Goal: Task Accomplishment & Management: Complete application form

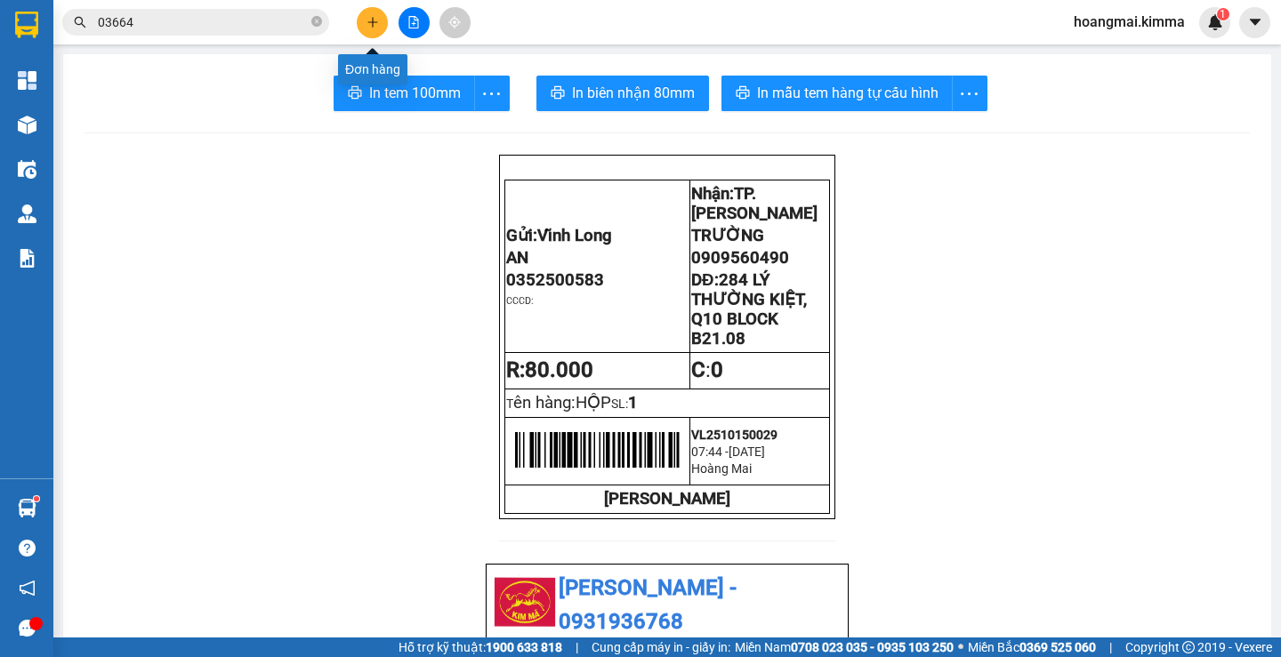
click at [372, 16] on icon "plus" at bounding box center [373, 22] width 12 height 12
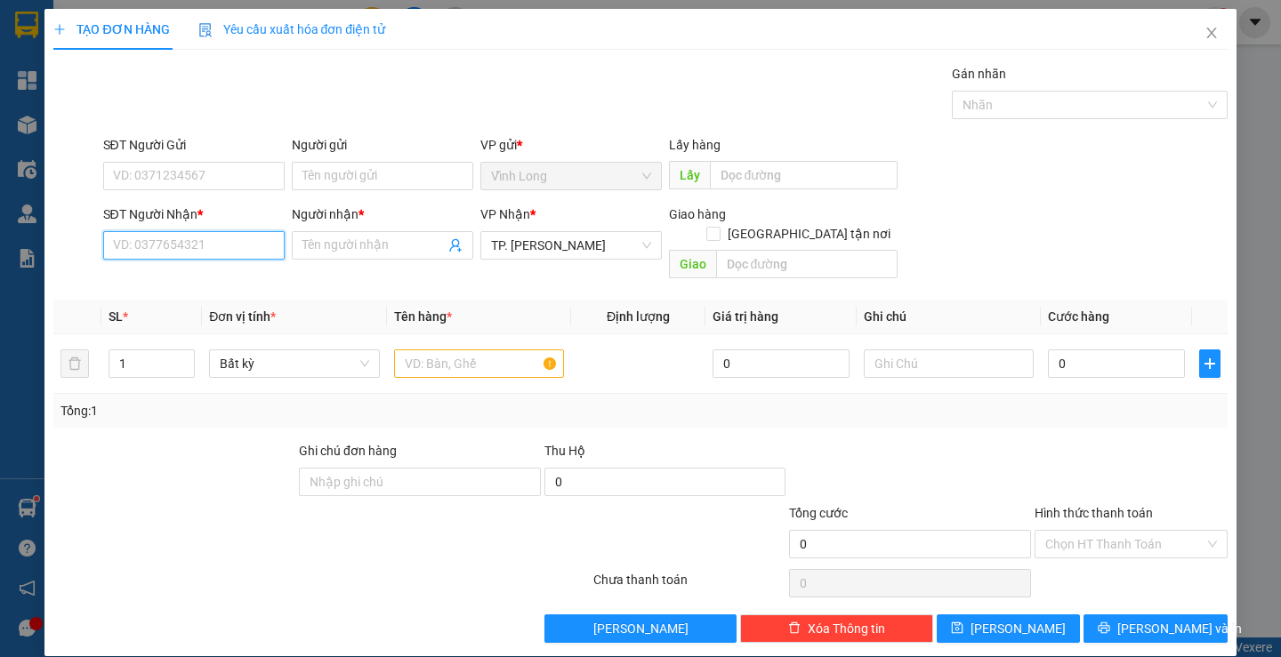
click at [123, 254] on input "SĐT Người Nhận *" at bounding box center [193, 245] width 181 height 28
type input "0934659390"
click at [308, 242] on input "Người nhận *" at bounding box center [373, 246] width 142 height 20
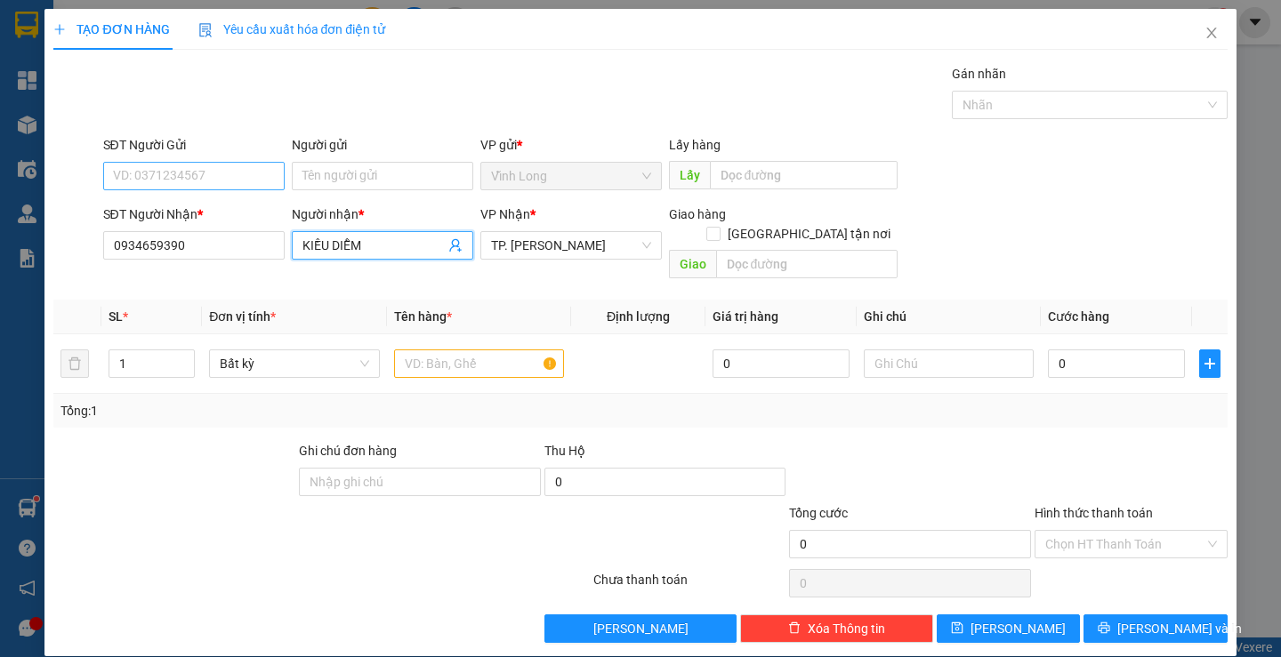
type input "KIỀU DIỄM"
click at [254, 179] on input "SĐT Người Gửi" at bounding box center [193, 176] width 181 height 28
type input "0772106907"
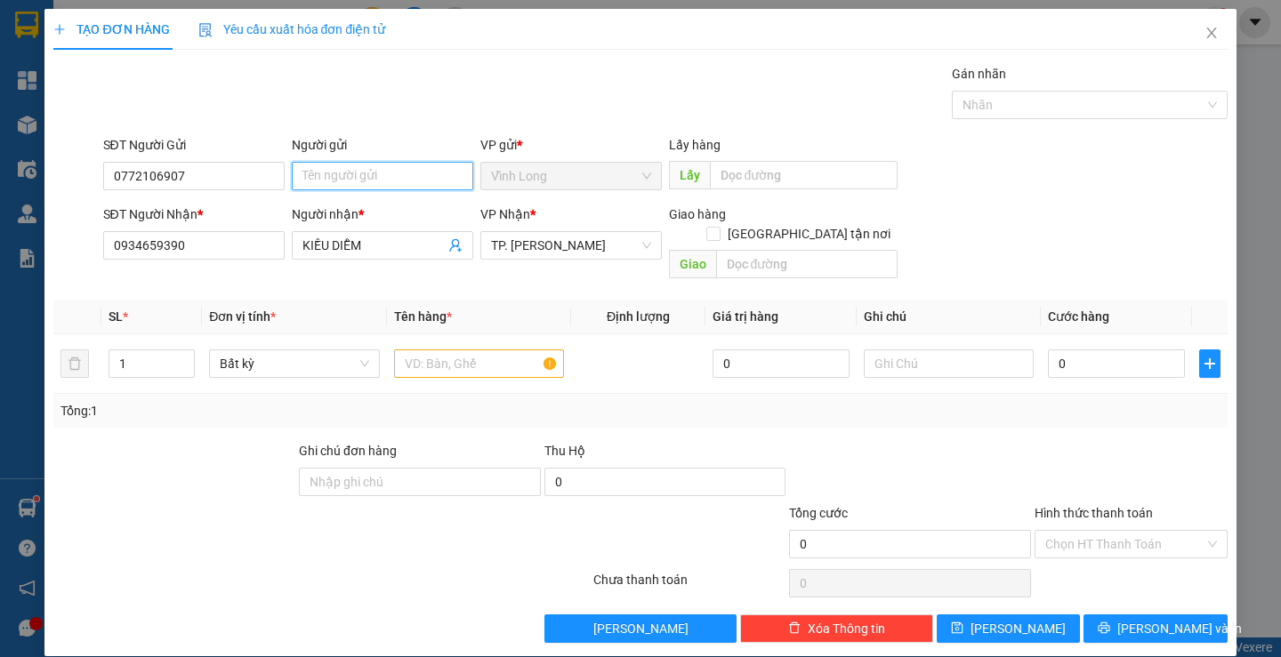
click at [403, 173] on input "Người gửi" at bounding box center [382, 176] width 181 height 28
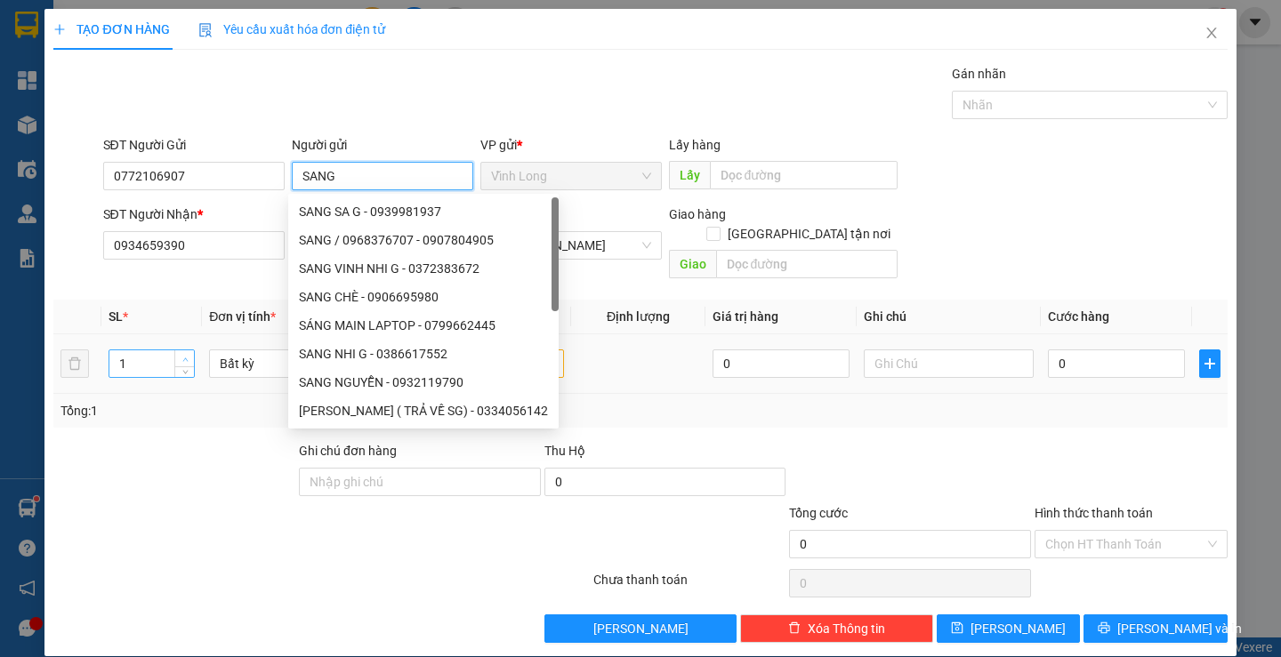
type input "SANG"
type input "2"
click at [185, 357] on icon "up" at bounding box center [185, 360] width 6 height 6
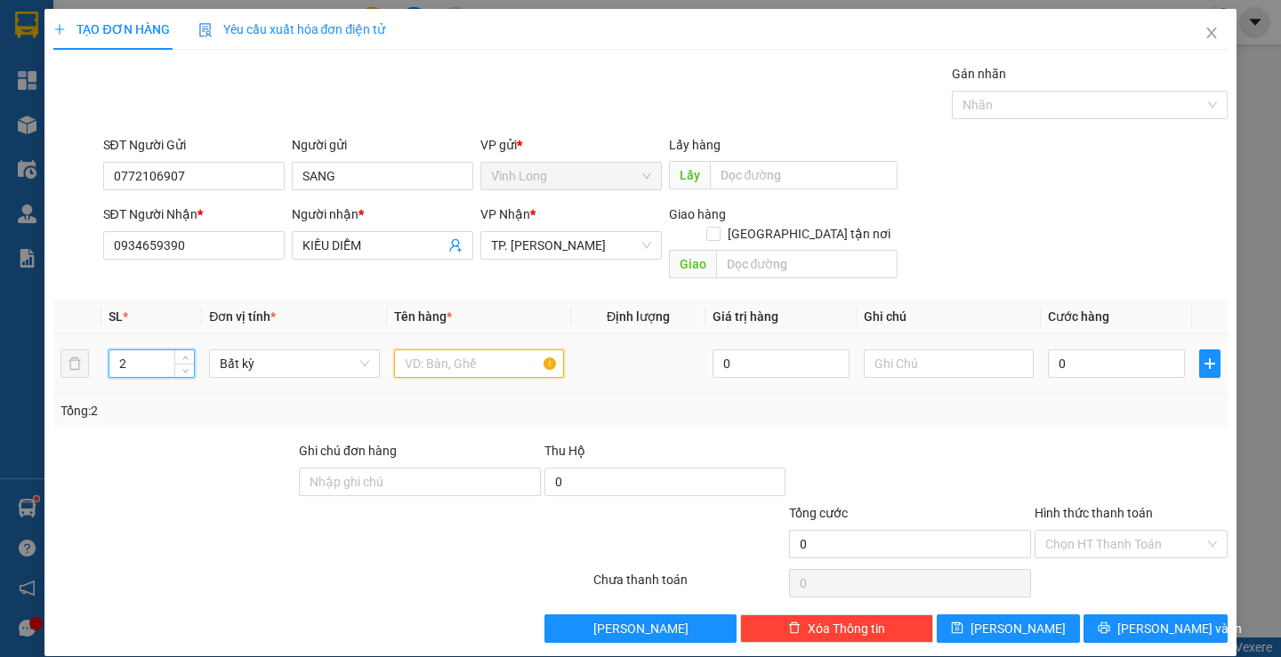
click at [488, 350] on input "text" at bounding box center [479, 364] width 170 height 28
type input "2 THÙNG MUS"
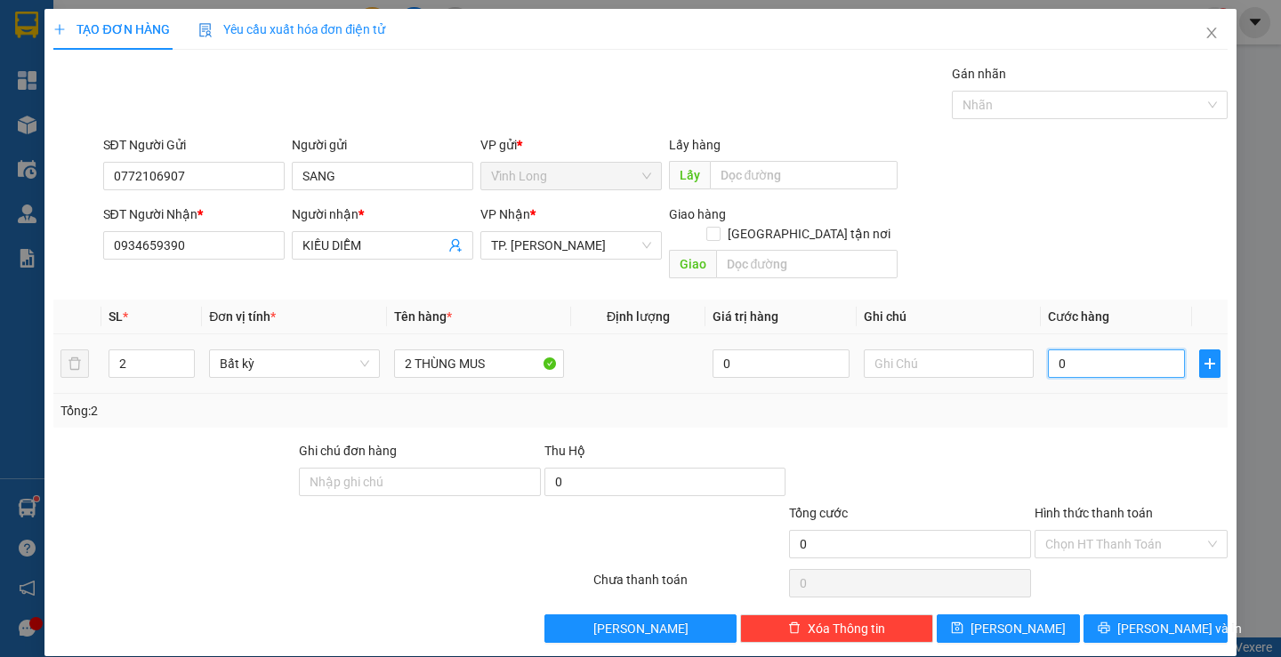
click at [1073, 350] on input "0" at bounding box center [1116, 364] width 137 height 28
type input "7"
type input "70"
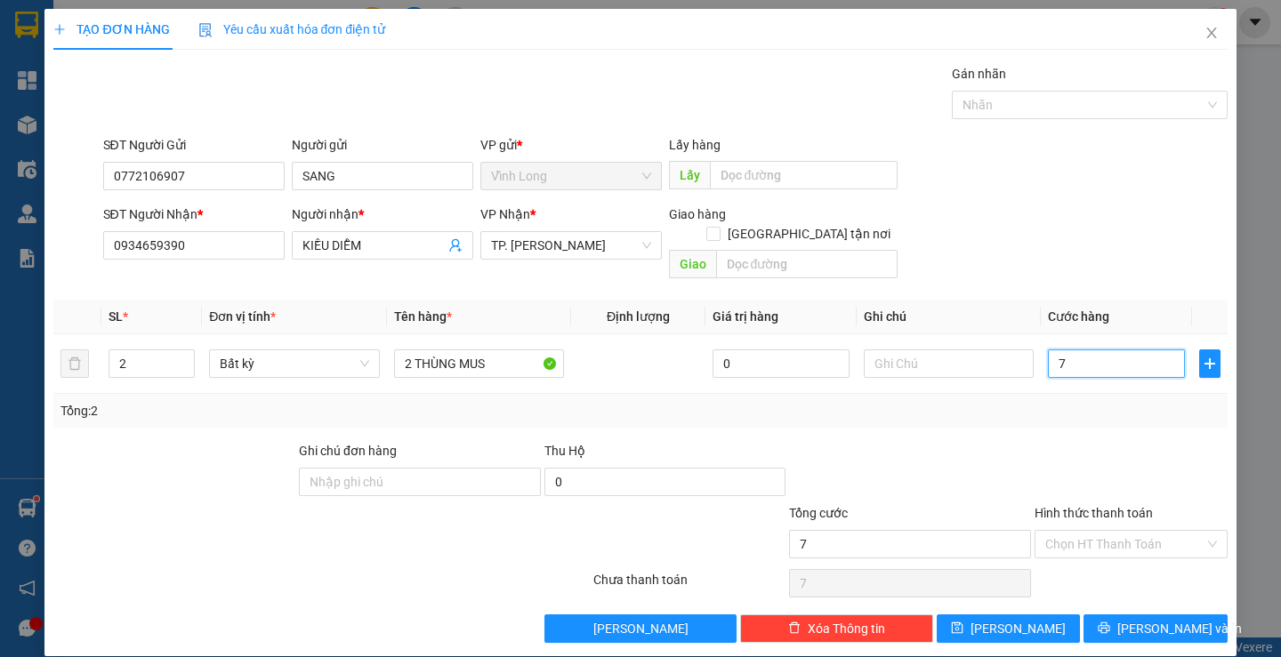
type input "70"
type input "70.000"
click at [1102, 531] on input "Hình thức thanh toán" at bounding box center [1124, 544] width 159 height 27
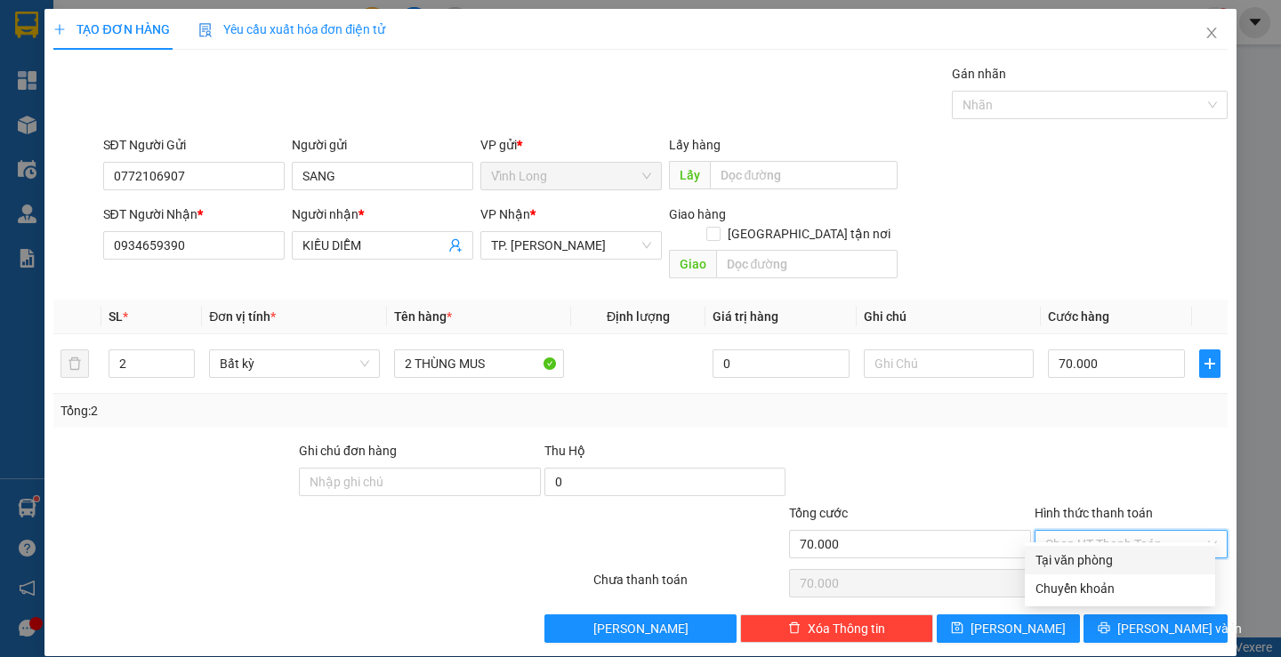
click at [1081, 560] on div "Tại văn phòng" at bounding box center [1119, 561] width 169 height 20
type input "0"
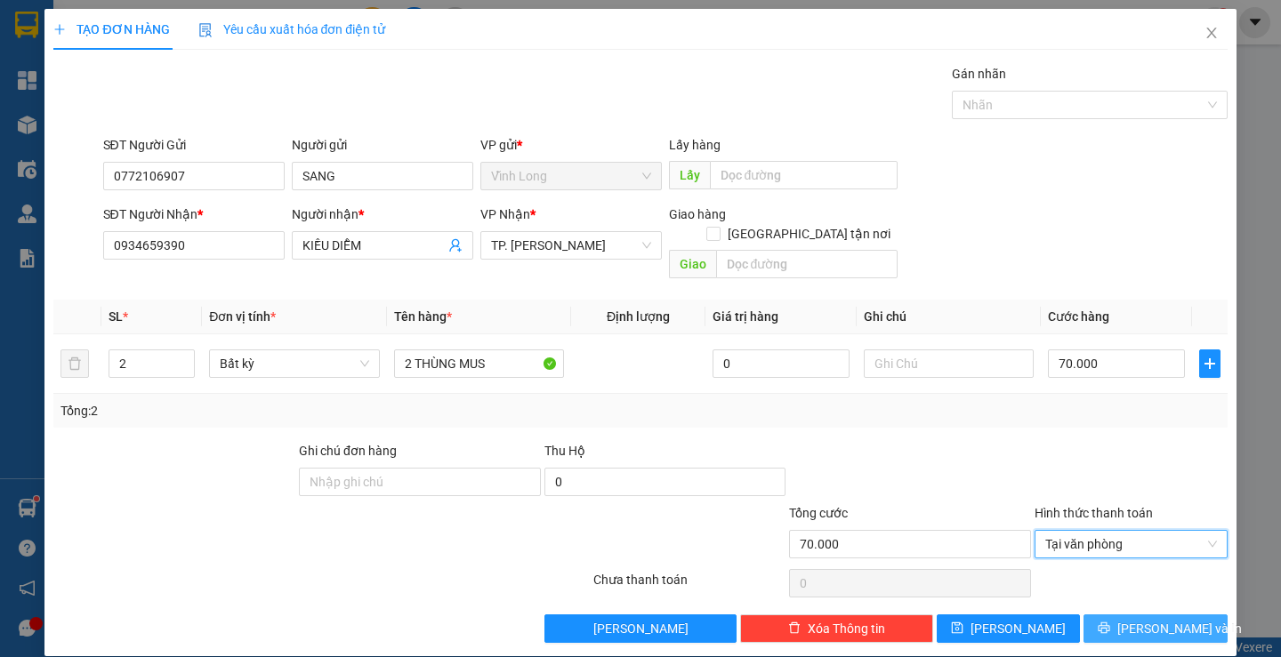
click at [1141, 619] on span "[PERSON_NAME] và In" at bounding box center [1179, 629] width 125 height 20
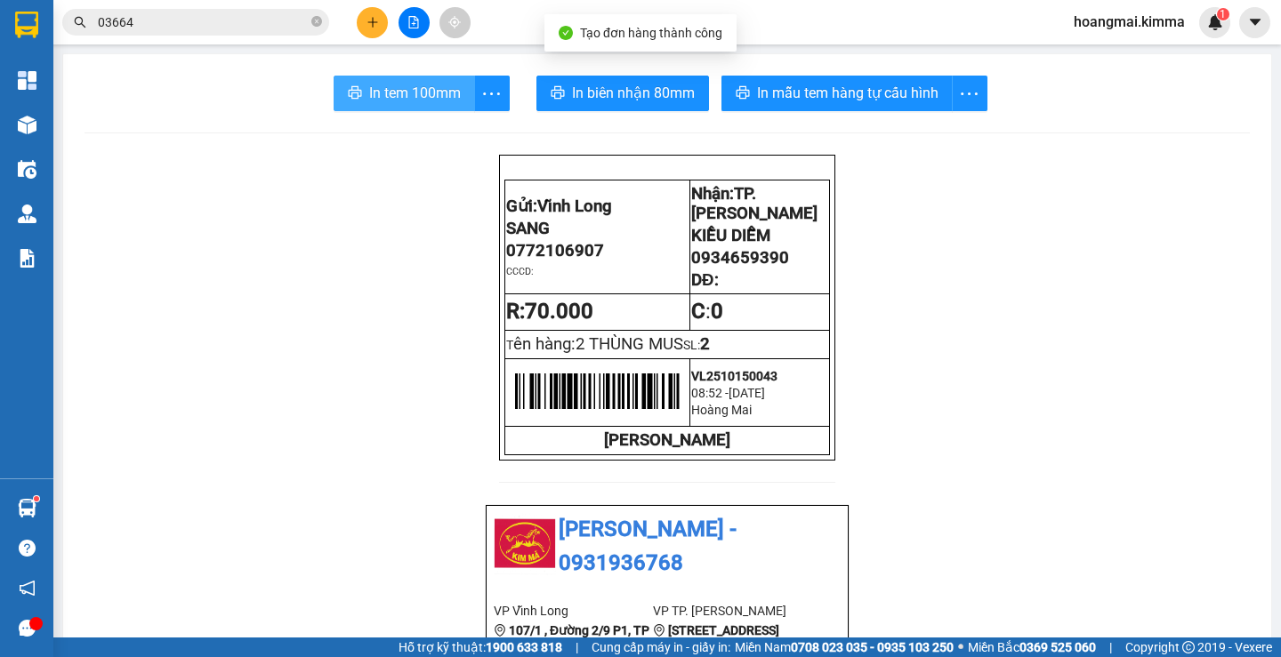
click at [406, 93] on span "In tem 100mm" at bounding box center [415, 93] width 92 height 22
drag, startPoint x: 355, startPoint y: 98, endPoint x: 375, endPoint y: 96, distance: 20.5
click at [356, 98] on button "In tem 100mm" at bounding box center [404, 94] width 141 height 36
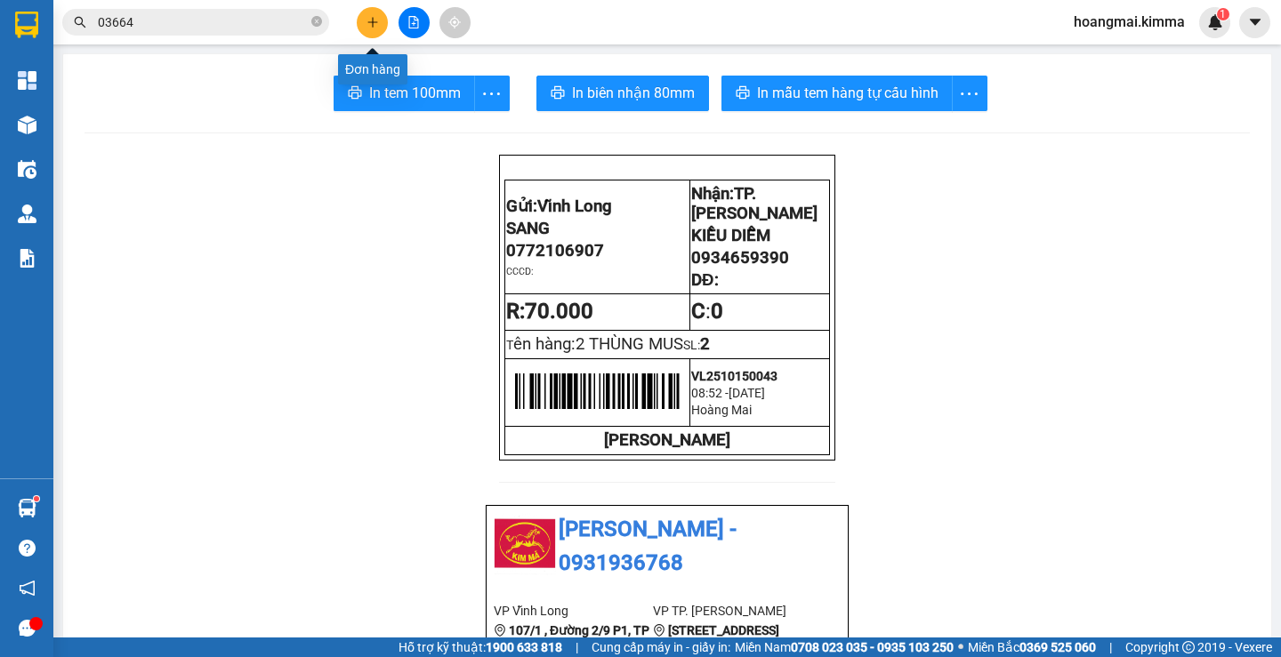
click at [383, 12] on button at bounding box center [372, 22] width 31 height 31
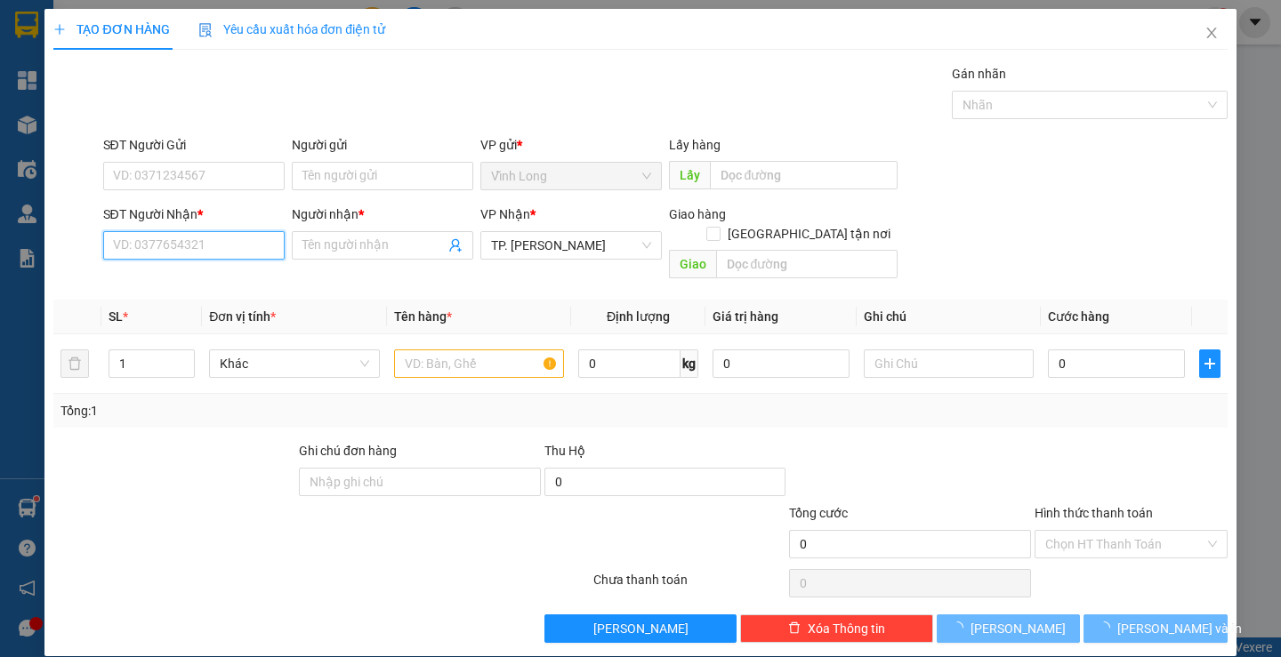
click at [239, 241] on input "SĐT Người Nhận *" at bounding box center [193, 245] width 181 height 28
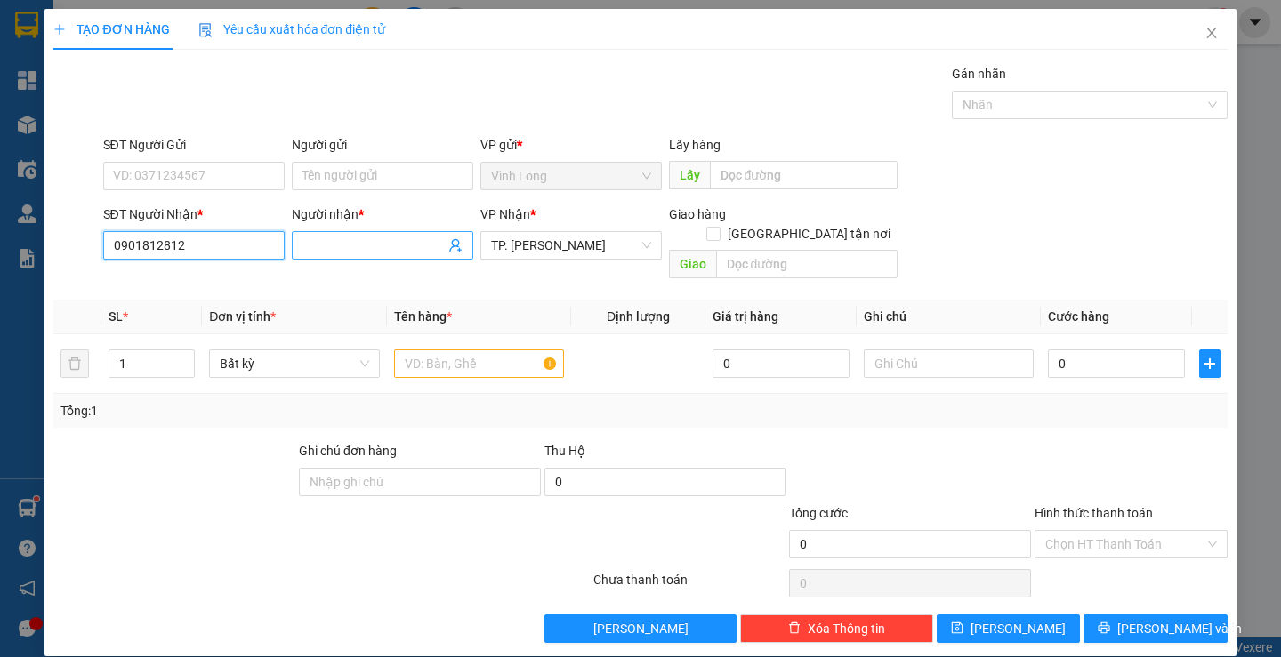
type input "0901812812"
click at [429, 250] on input "Người nhận *" at bounding box center [373, 246] width 142 height 20
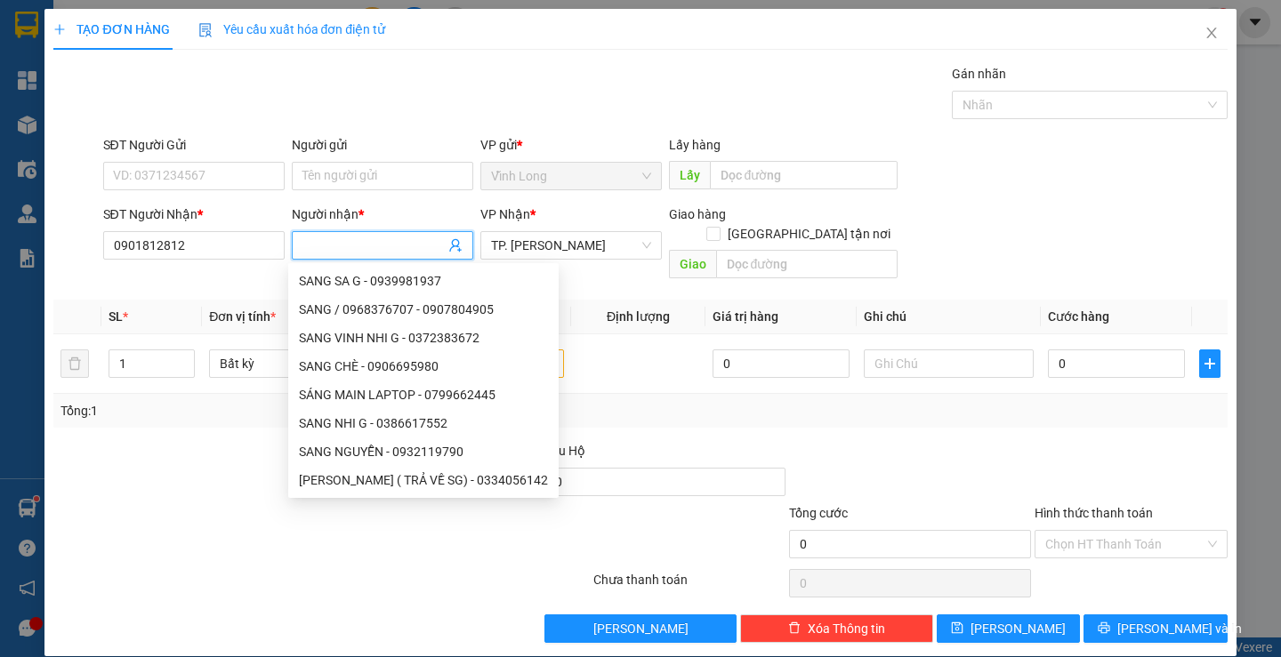
click at [179, 161] on div "SĐT Người Gửi" at bounding box center [193, 148] width 181 height 27
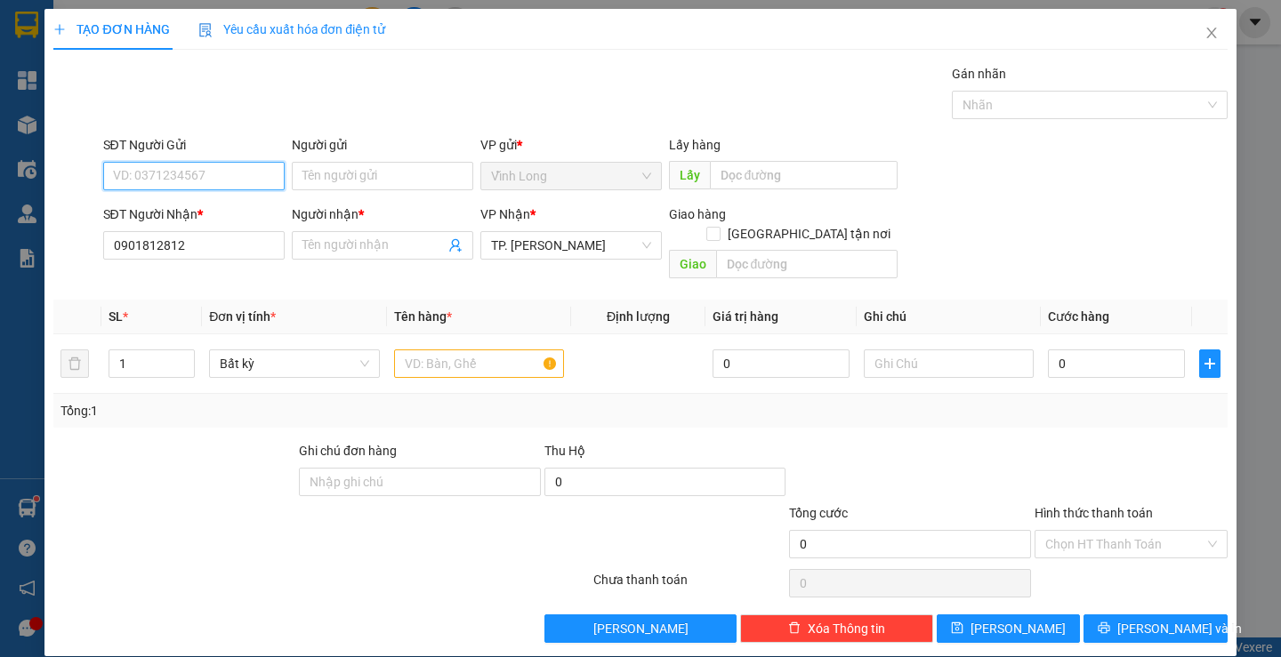
click at [191, 179] on input "SĐT Người Gửi" at bounding box center [193, 176] width 181 height 28
type input "0343292857"
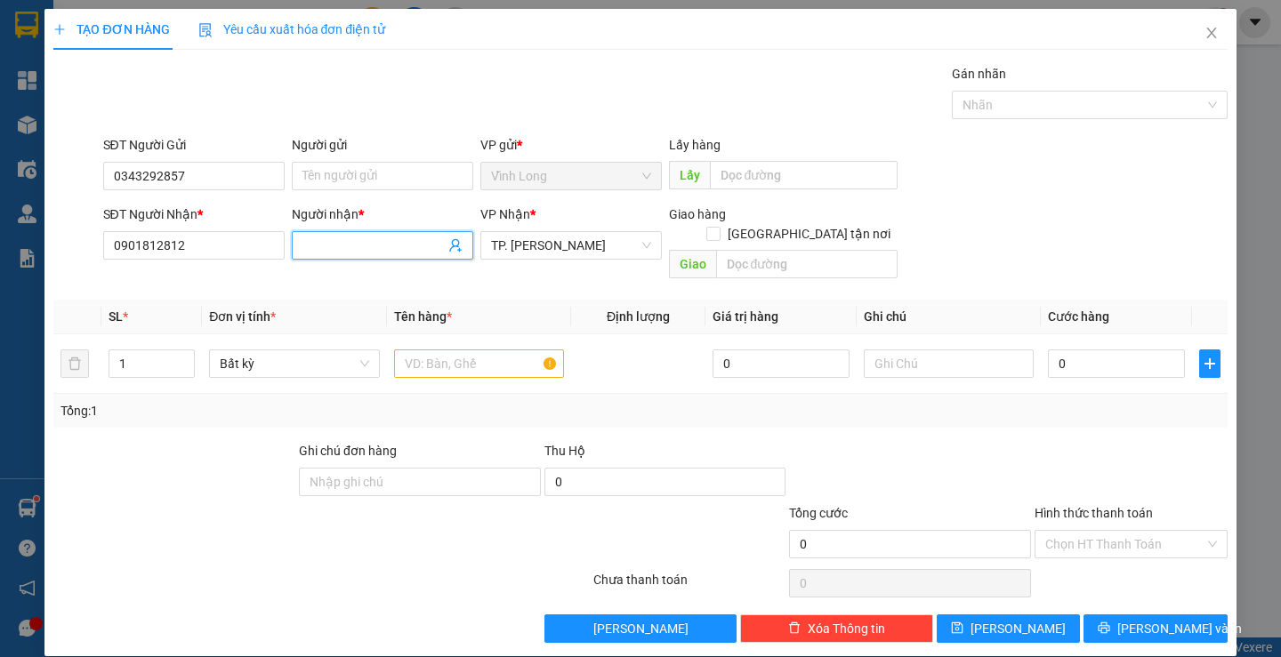
click at [328, 248] on input "Người nhận *" at bounding box center [373, 246] width 142 height 20
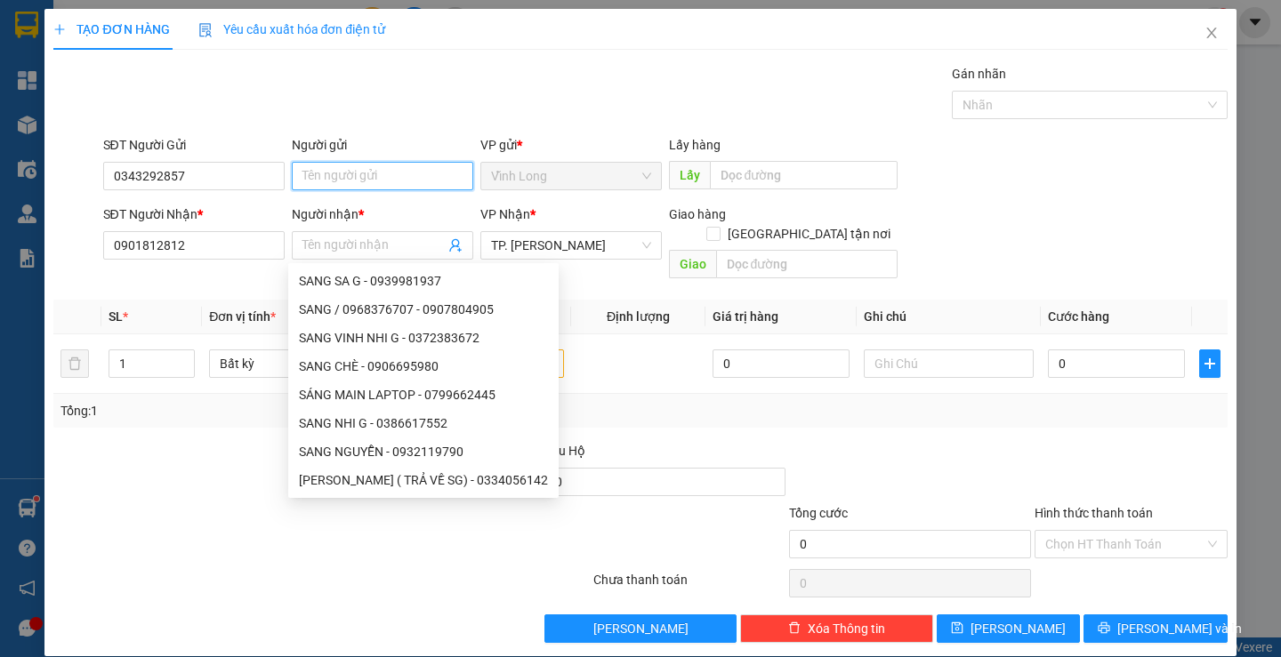
click at [318, 165] on input "Người gửi" at bounding box center [382, 176] width 181 height 28
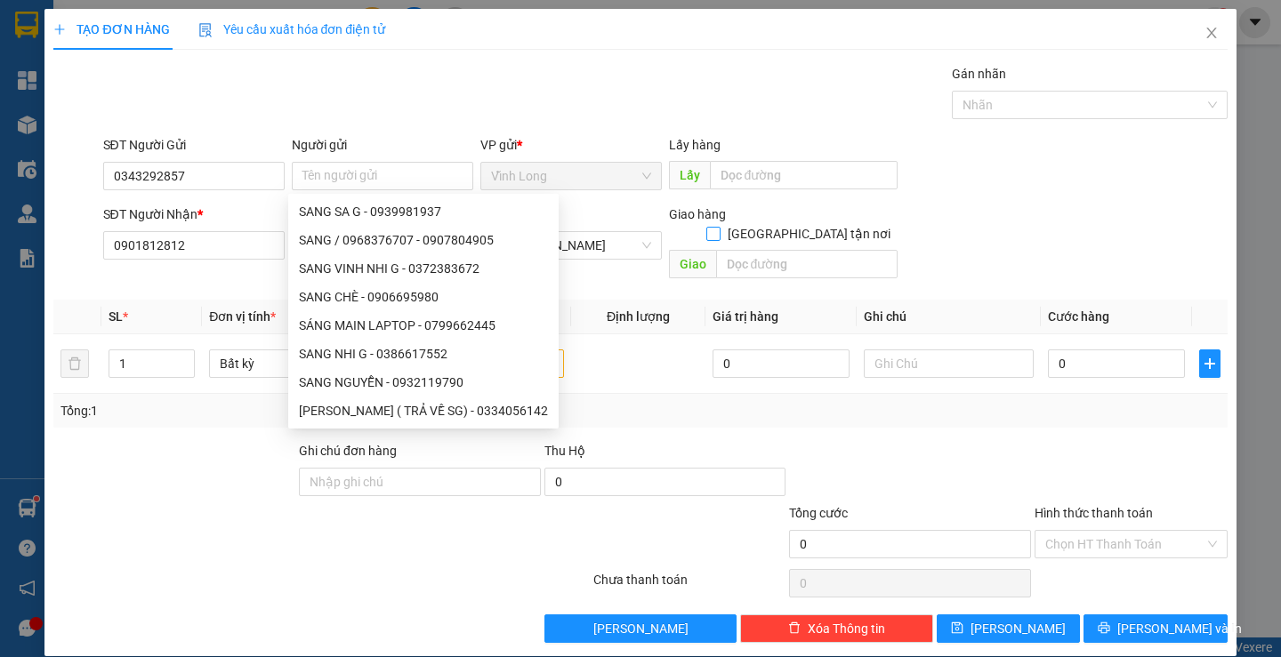
click at [721, 227] on span at bounding box center [713, 234] width 14 height 14
click at [719, 227] on input "[GEOGRAPHIC_DATA] tận nơi" at bounding box center [712, 233] width 12 height 12
checkbox input "true"
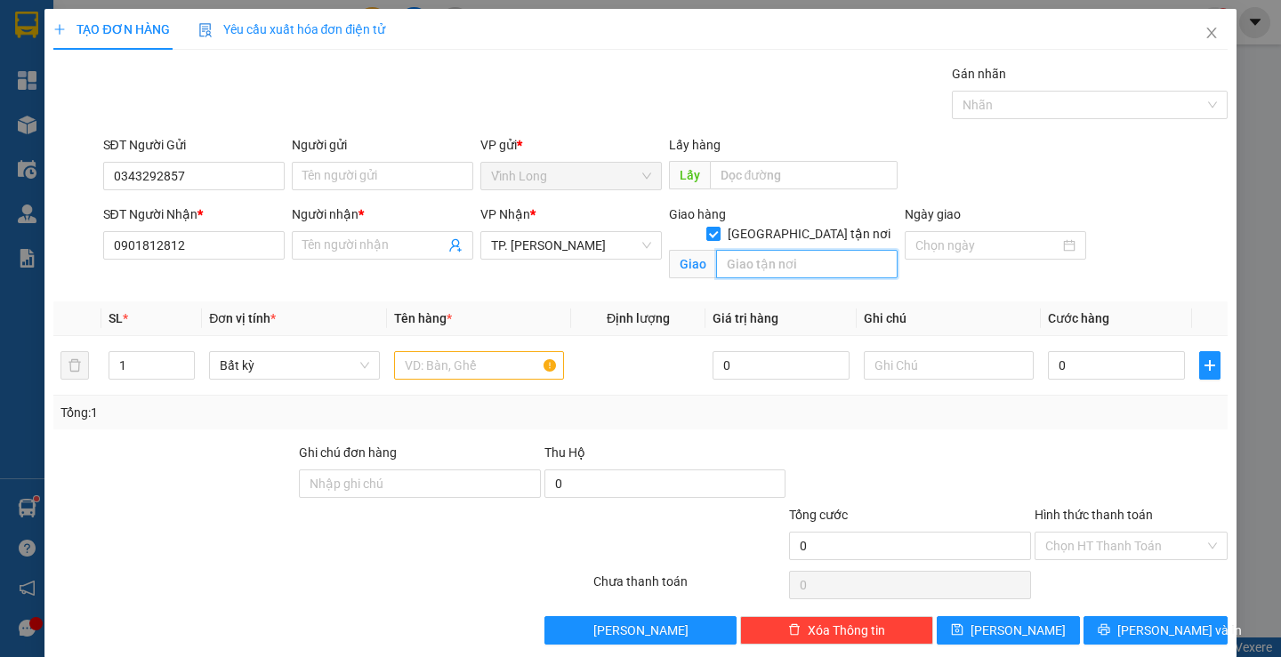
click at [789, 250] on input "text" at bounding box center [806, 264] width 181 height 28
type input "524 [PERSON_NAME] , Q12"
click at [372, 247] on input "Người nhận *" at bounding box center [373, 246] width 142 height 20
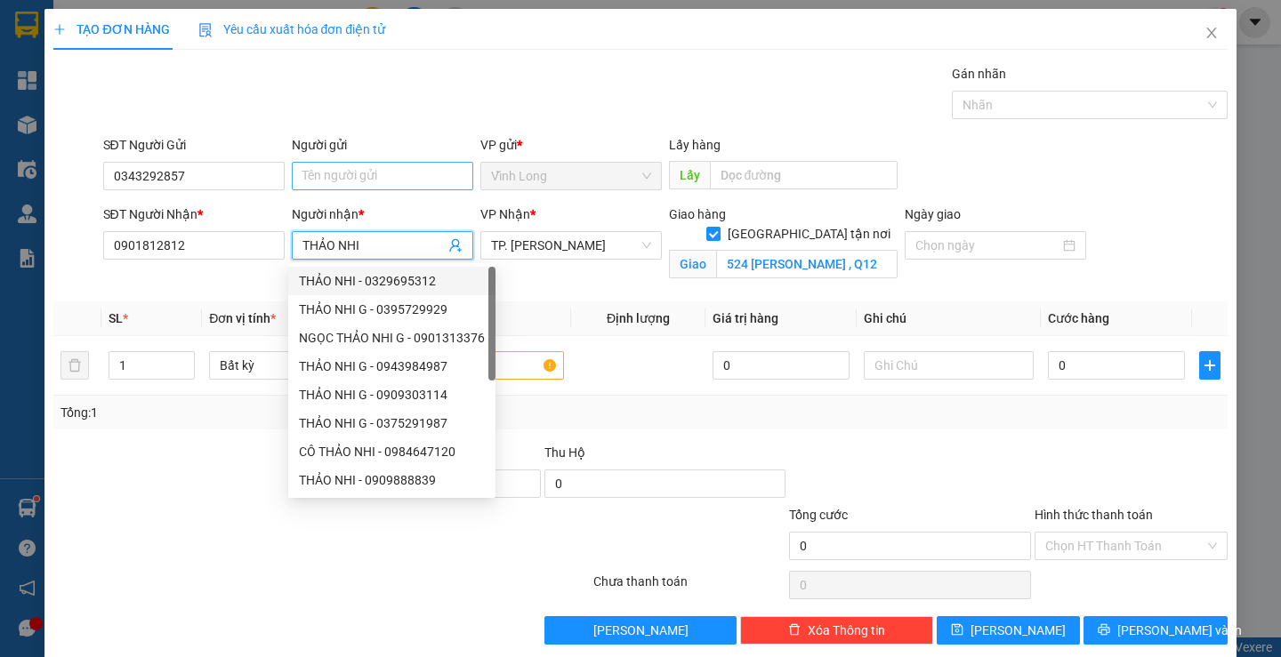
type input "THẢO NHI"
click at [356, 173] on input "Người gửi" at bounding box center [382, 176] width 181 height 28
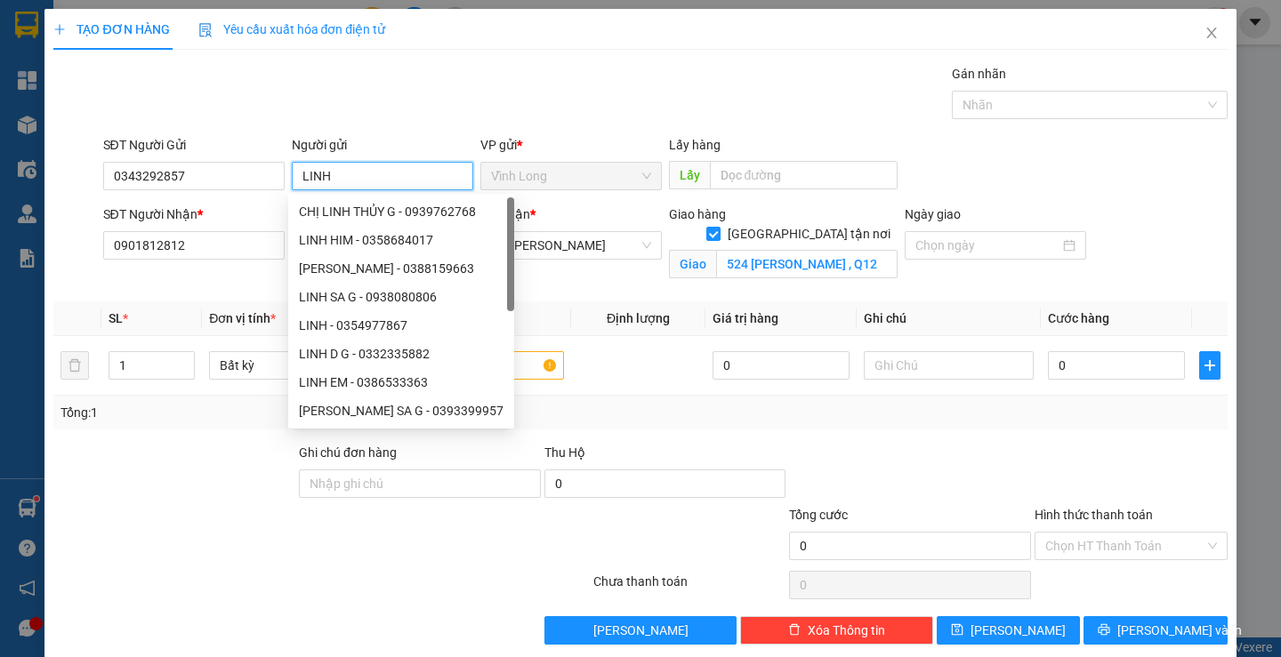
type input "LINH"
click at [423, 87] on div "Gói vận chuyển * Tiêu chuẩn Gán nhãn Nhãn" at bounding box center [666, 95] width 1132 height 62
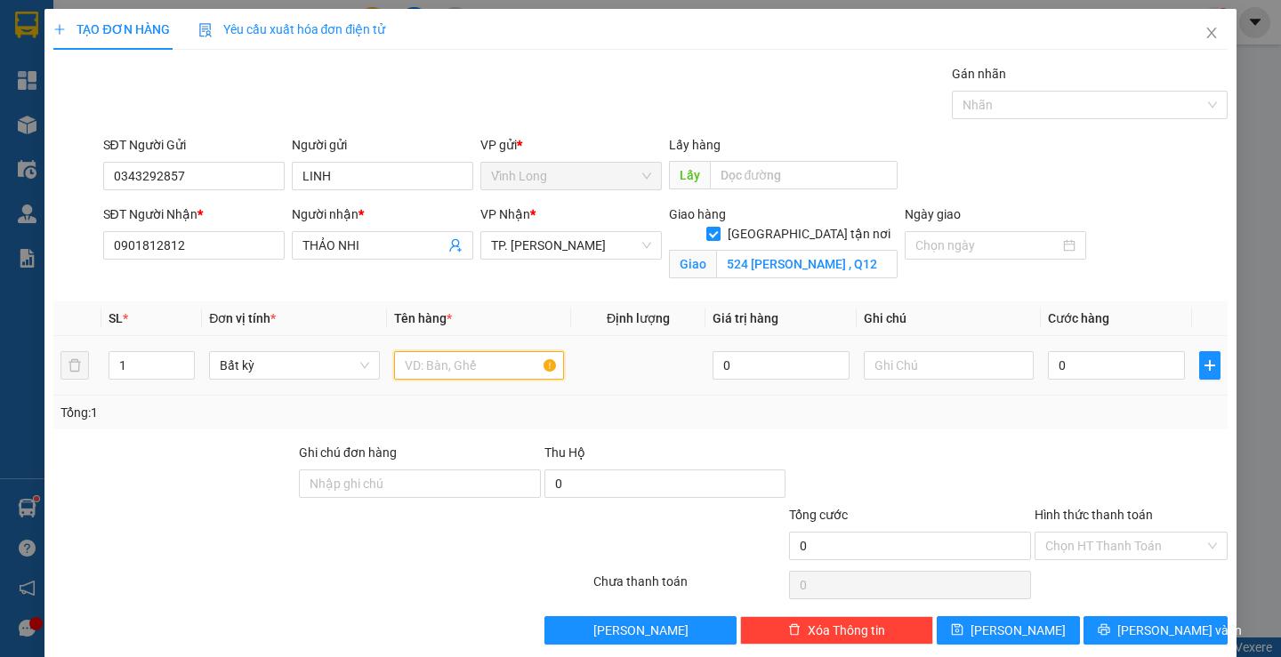
click at [467, 369] on input "text" at bounding box center [479, 365] width 170 height 28
type input "1 XẤP"
click at [1050, 375] on input "0" at bounding box center [1116, 365] width 137 height 28
type input "2"
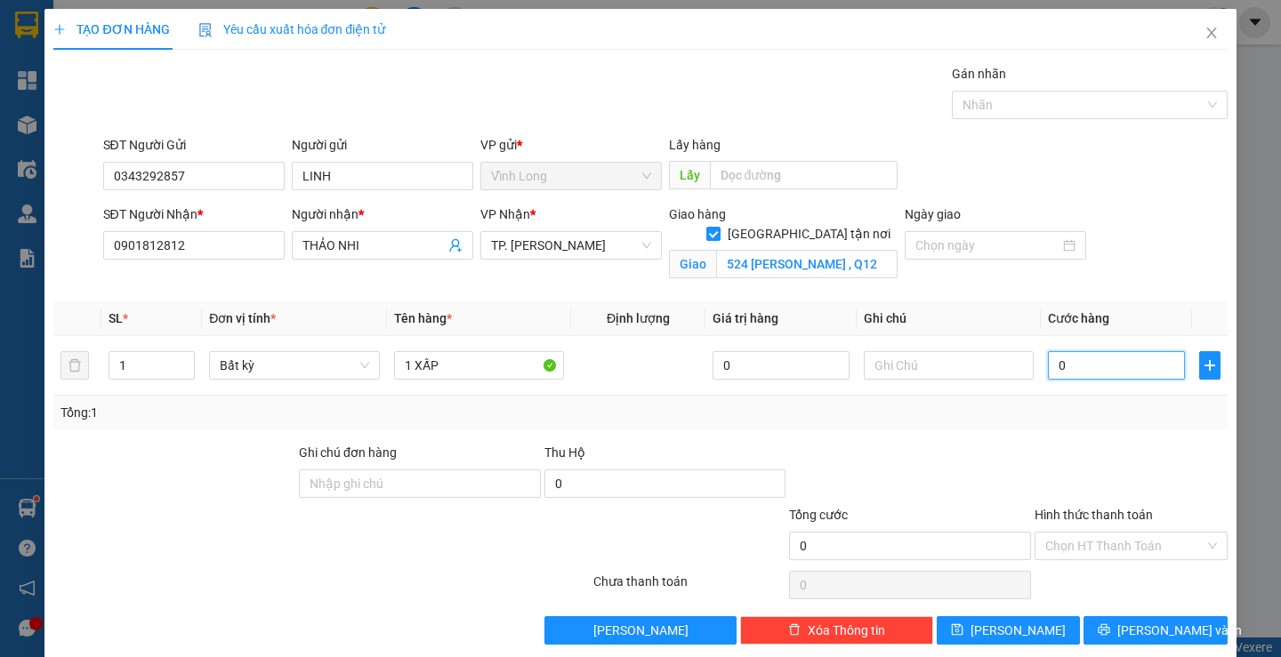
type input "2"
type input "22"
type input "220"
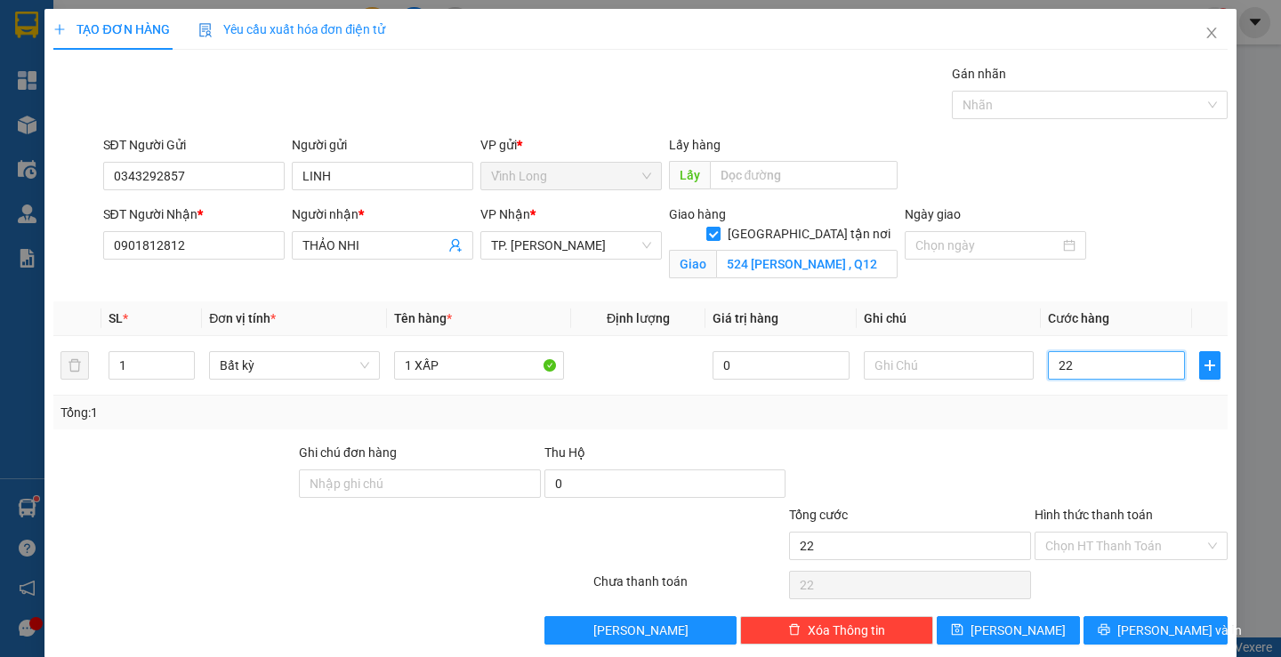
type input "220"
type input "220.000"
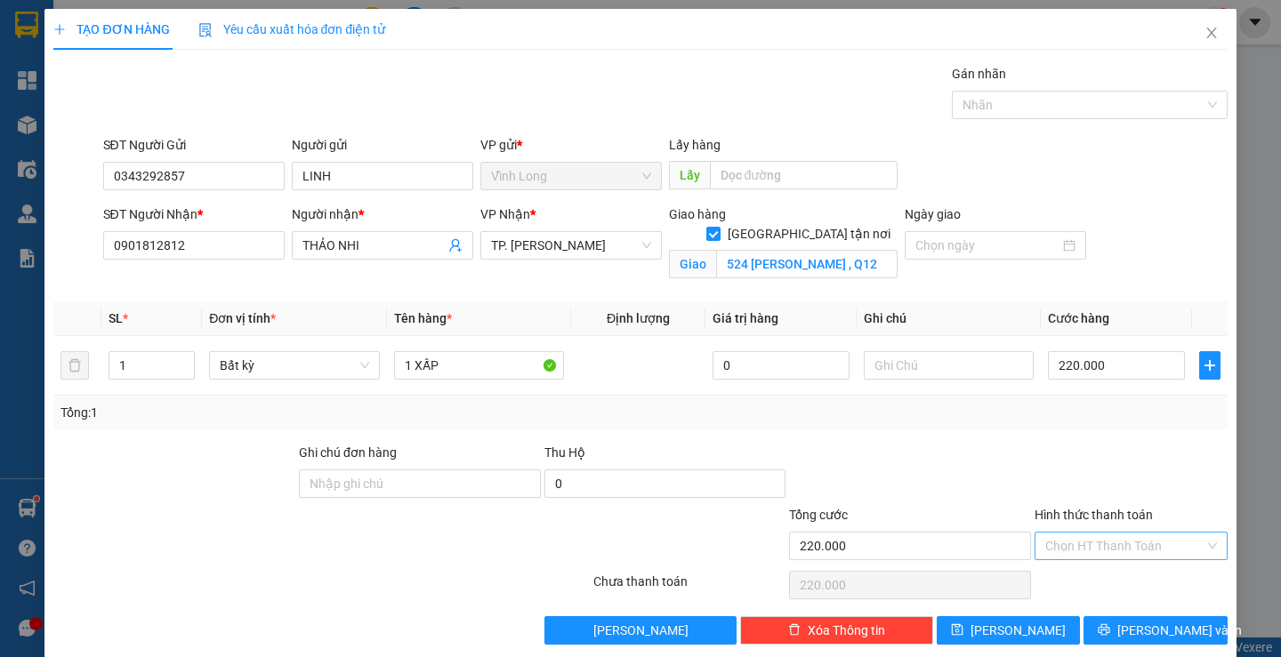
click at [1129, 540] on input "Hình thức thanh toán" at bounding box center [1124, 546] width 159 height 27
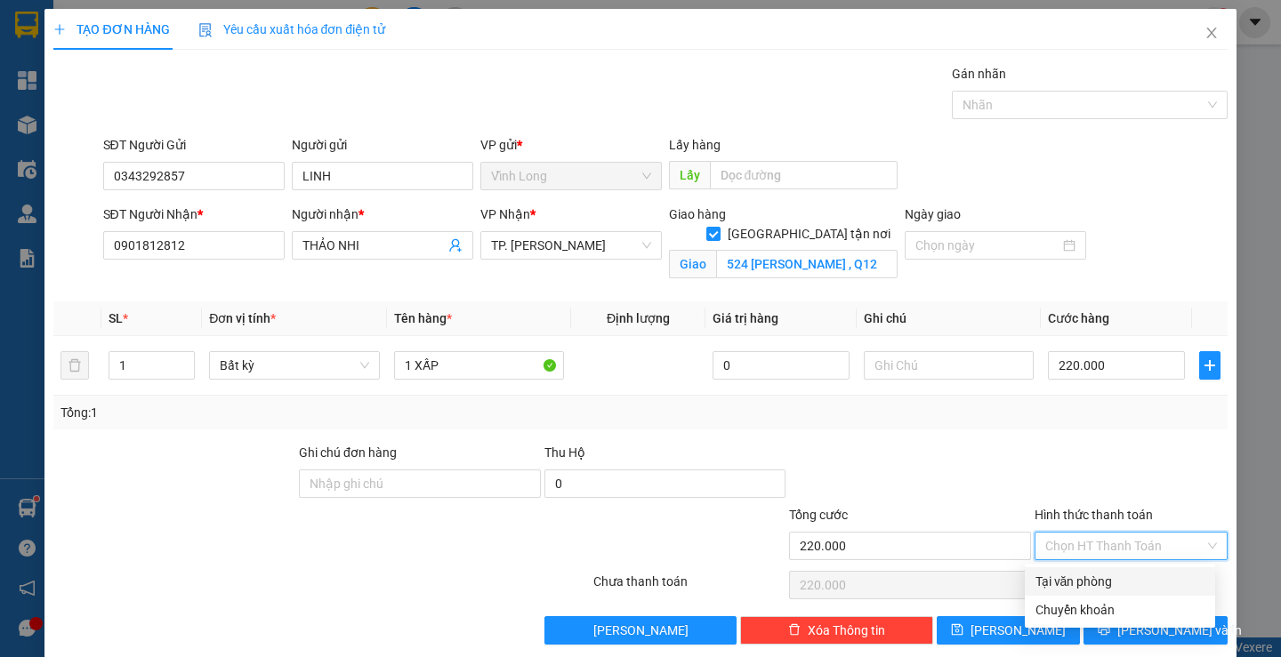
click at [1068, 582] on div "Tại văn phòng" at bounding box center [1119, 582] width 169 height 20
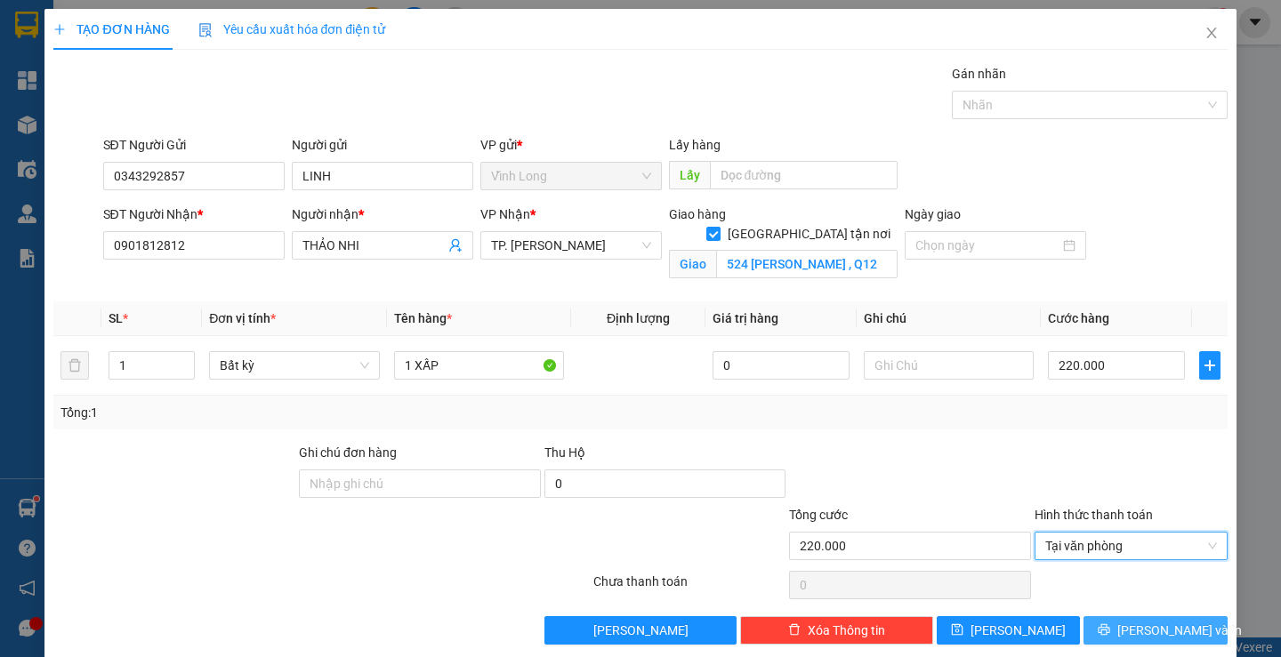
click at [1127, 636] on button "[PERSON_NAME] và In" at bounding box center [1155, 630] width 143 height 28
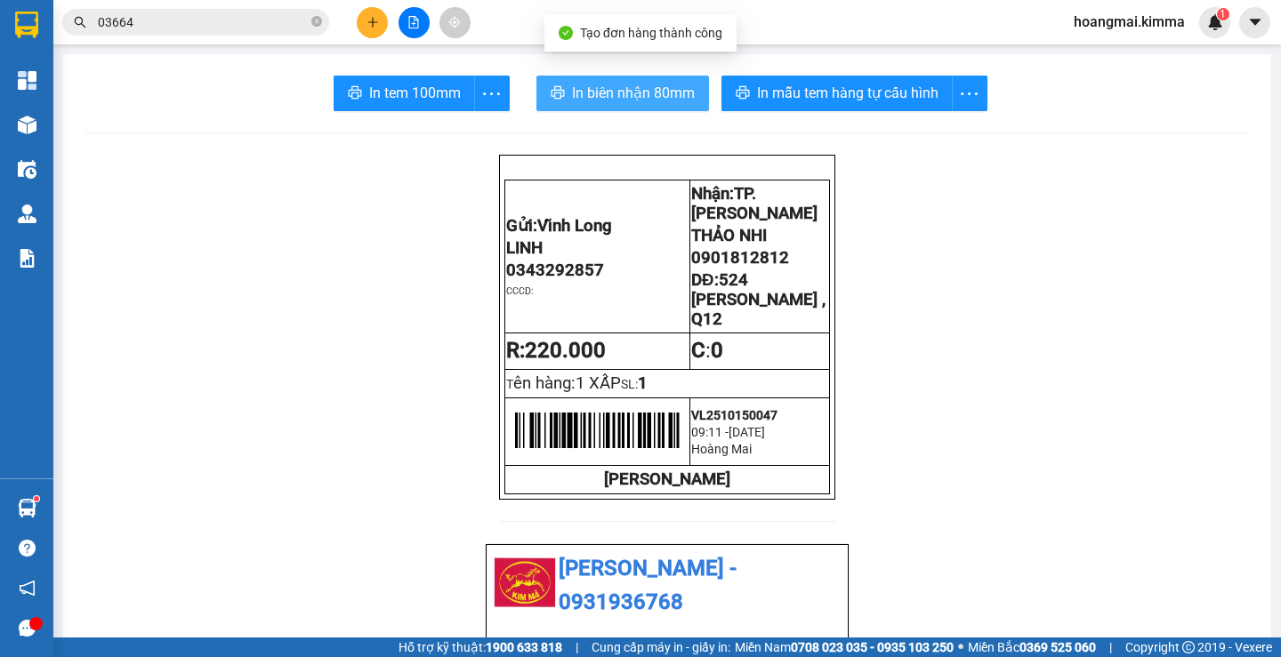
click at [557, 87] on icon "printer" at bounding box center [558, 92] width 14 height 14
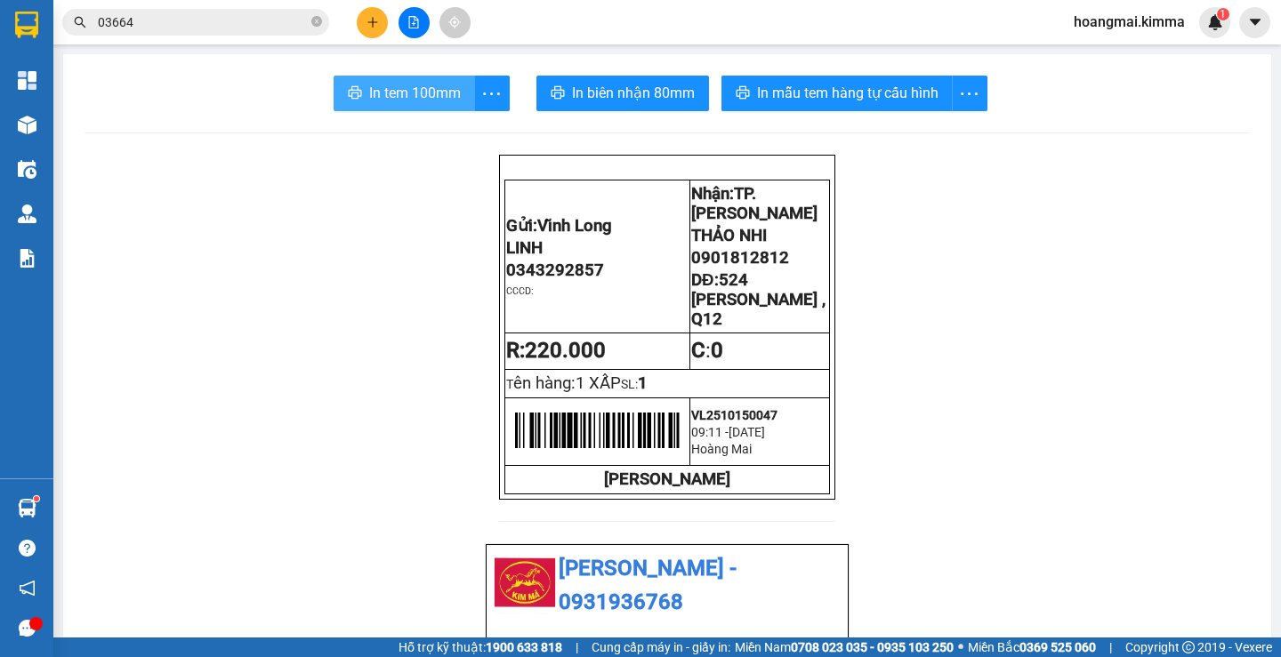
click at [386, 94] on span "In tem 100mm" at bounding box center [415, 93] width 92 height 22
click at [368, 22] on icon "plus" at bounding box center [372, 21] width 10 height 1
